Goal: Information Seeking & Learning: Learn about a topic

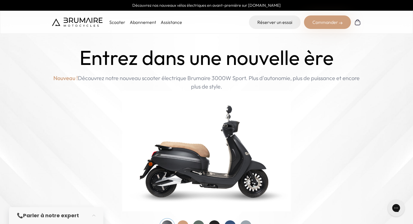
click at [178, 23] on link "Assistance" at bounding box center [171, 22] width 21 height 6
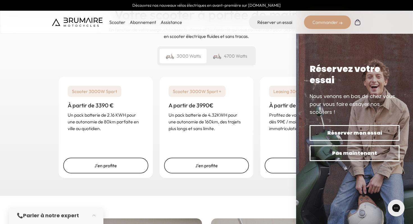
scroll to position [844, 0]
click at [245, 49] on div "4700 Watts" at bounding box center [230, 55] width 47 height 15
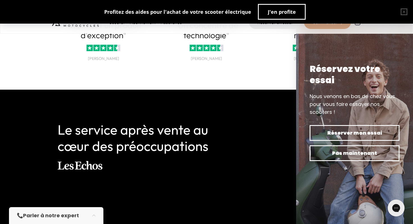
scroll to position [1262, 0]
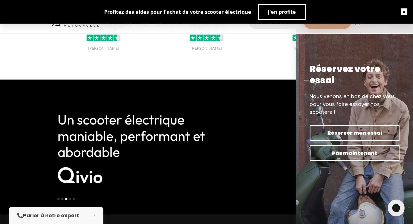
click at [405, 10] on button "button" at bounding box center [404, 12] width 18 height 18
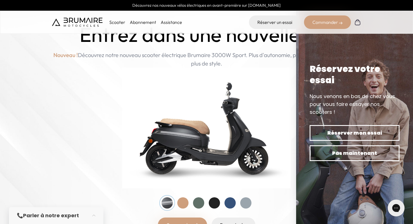
scroll to position [0, 0]
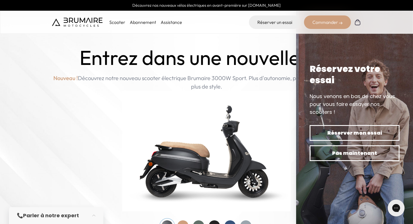
click at [121, 23] on p "Scooter" at bounding box center [117, 22] width 16 height 7
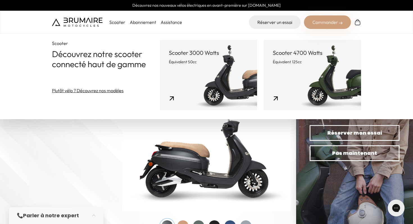
click at [149, 24] on link "Abonnement" at bounding box center [143, 22] width 26 height 6
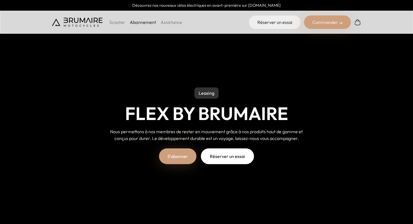
click at [170, 22] on link "Assistance" at bounding box center [171, 22] width 21 height 6
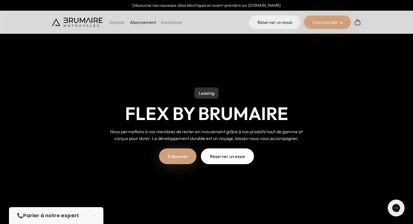
click at [337, 23] on div "Commander" at bounding box center [327, 21] width 47 height 13
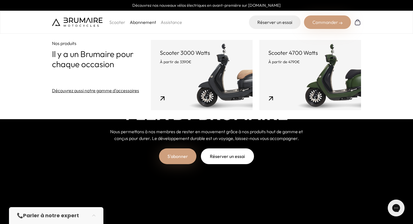
click at [291, 74] on link "Scooter 4700 Watts À partir de 4790€" at bounding box center [310, 75] width 102 height 70
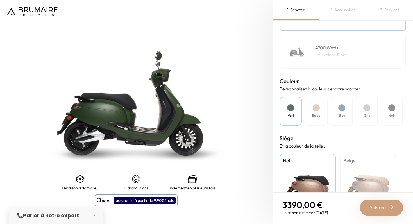
scroll to position [153, 0]
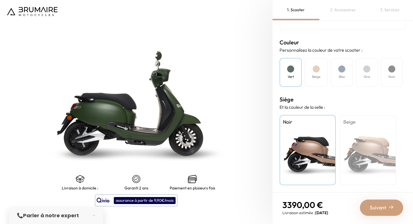
click at [50, 11] on img at bounding box center [32, 11] width 51 height 9
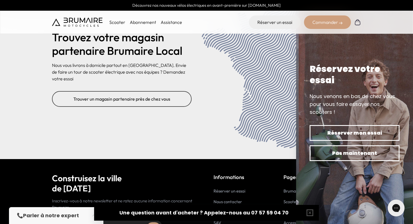
scroll to position [2296, 0]
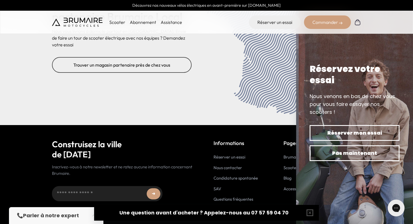
click at [220, 186] on link "SAV" at bounding box center [218, 188] width 8 height 5
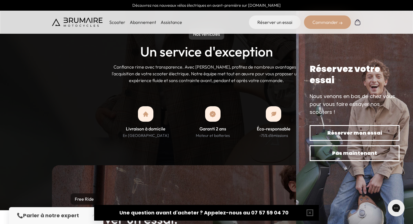
scroll to position [402, 0]
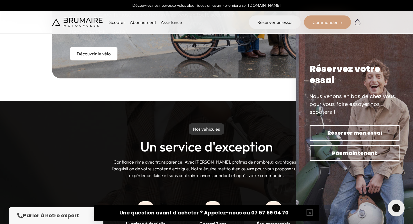
click at [145, 22] on link "Abonnement" at bounding box center [143, 22] width 26 height 6
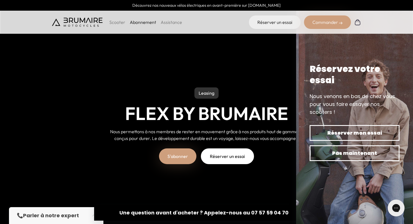
click at [173, 22] on link "Assistance" at bounding box center [171, 22] width 21 height 6
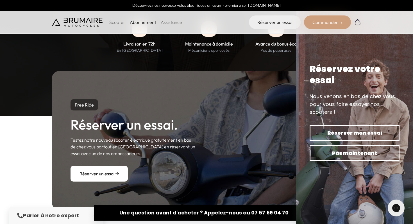
scroll to position [582, 0]
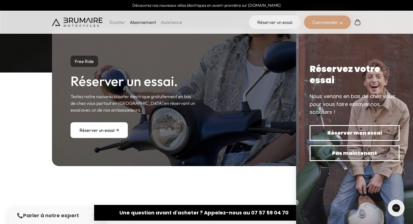
drag, startPoint x: 288, startPoint y: 215, endPoint x: 250, endPoint y: 215, distance: 38.2
click at [250, 215] on div "Une question avant d'acheter ? Appelez-nous au 07 57 59 04 70" at bounding box center [207, 213] width 176 height 8
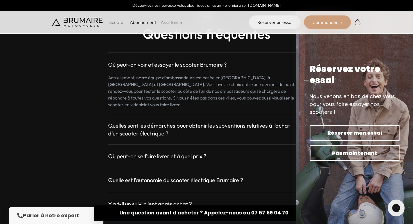
scroll to position [1076, 0]
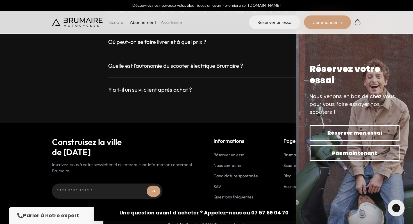
click at [330, 58] on img at bounding box center [354, 112] width 117 height 224
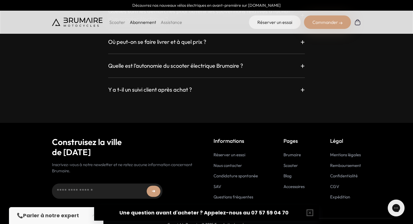
click at [232, 205] on link "Brumaire Care" at bounding box center [228, 207] width 28 height 5
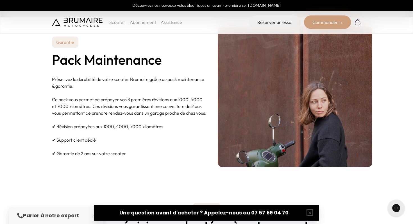
scroll to position [207, 0]
